Goal: Entertainment & Leisure: Consume media (video, audio)

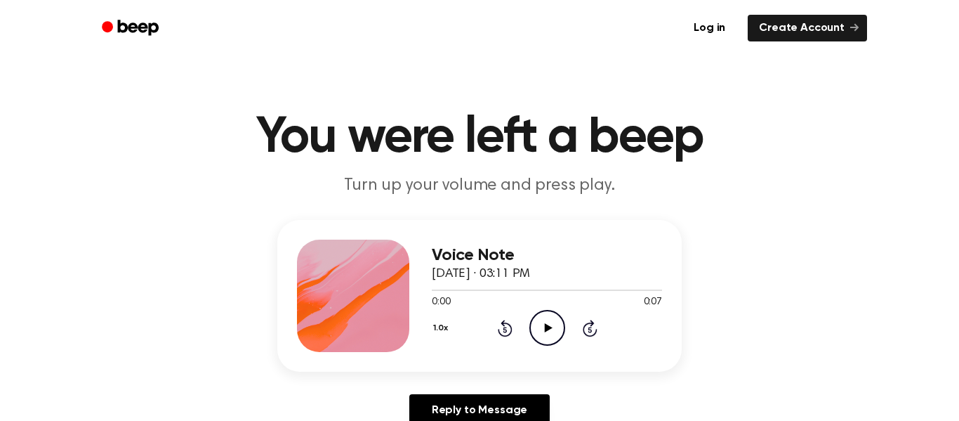
click at [555, 320] on icon "Play Audio" at bounding box center [548, 328] width 36 height 36
click at [544, 320] on icon "Play Audio" at bounding box center [548, 328] width 36 height 36
click at [543, 334] on icon "Play Audio" at bounding box center [548, 328] width 36 height 36
click at [553, 320] on icon "Play Audio" at bounding box center [548, 328] width 36 height 36
click at [558, 324] on icon "Play Audio" at bounding box center [548, 328] width 36 height 36
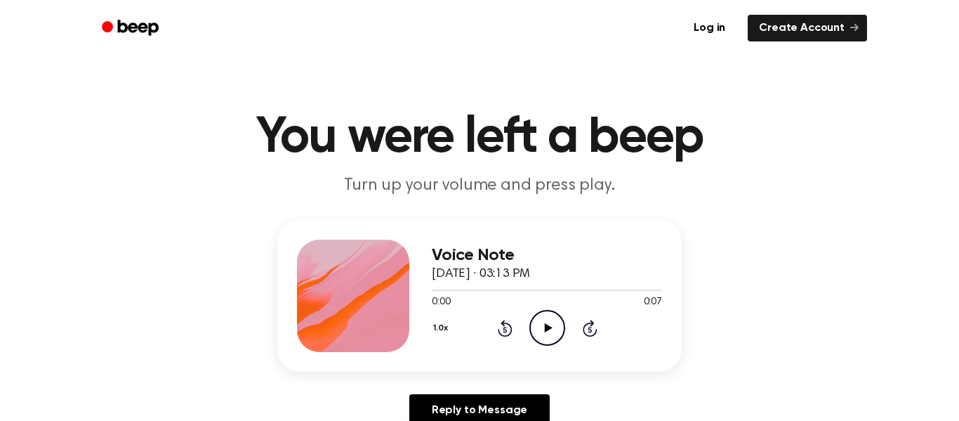
click at [538, 339] on icon "Play Audio" at bounding box center [548, 328] width 36 height 36
click at [551, 327] on icon "Play Audio" at bounding box center [548, 328] width 36 height 36
click at [538, 313] on circle at bounding box center [547, 327] width 34 height 34
click at [537, 306] on div "0:00 0:07" at bounding box center [547, 302] width 230 height 15
click at [544, 319] on icon "Play Audio" at bounding box center [548, 328] width 36 height 36
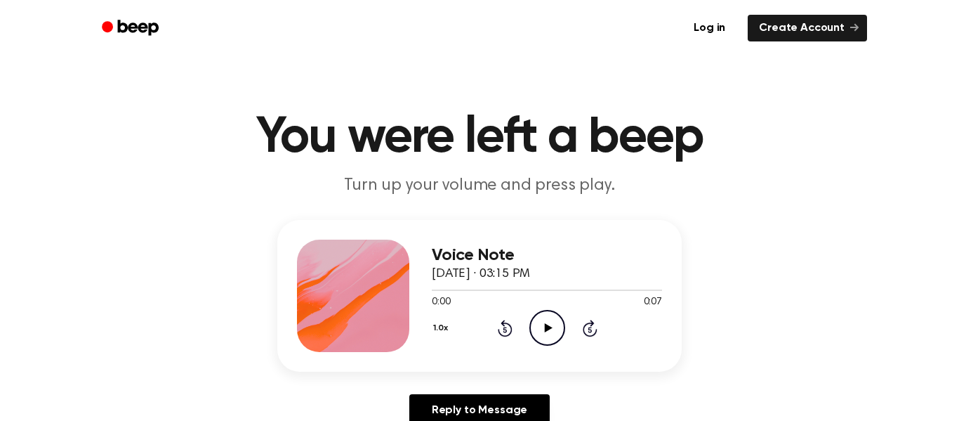
click at [554, 334] on icon "Play Audio" at bounding box center [548, 328] width 36 height 36
click at [546, 310] on icon "Play Audio" at bounding box center [548, 328] width 36 height 36
click at [547, 313] on icon "Play Audio" at bounding box center [548, 328] width 36 height 36
click at [563, 331] on icon "Play Audio" at bounding box center [548, 328] width 36 height 36
click at [539, 315] on icon "Play Audio" at bounding box center [548, 328] width 36 height 36
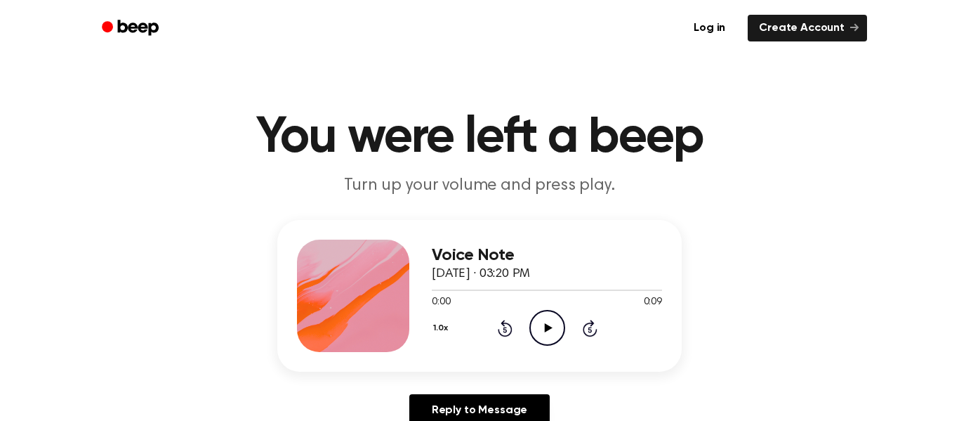
click at [544, 313] on icon "Play Audio" at bounding box center [548, 328] width 36 height 36
click at [555, 340] on icon "Play Audio" at bounding box center [548, 328] width 36 height 36
click at [537, 341] on circle at bounding box center [547, 327] width 34 height 34
click at [554, 339] on icon "Play Audio" at bounding box center [548, 328] width 36 height 36
click at [546, 332] on icon "Play Audio" at bounding box center [548, 328] width 36 height 36
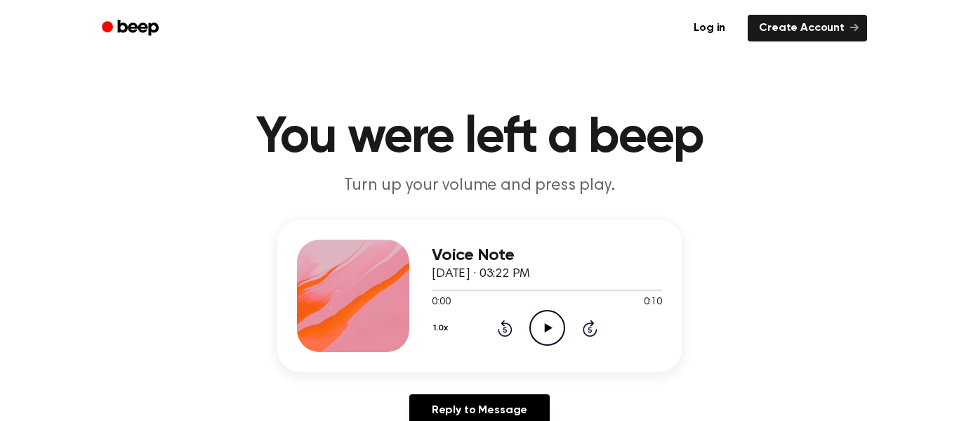
click at [555, 327] on icon "Play Audio" at bounding box center [548, 328] width 36 height 36
